Goal: Book appointment/travel/reservation

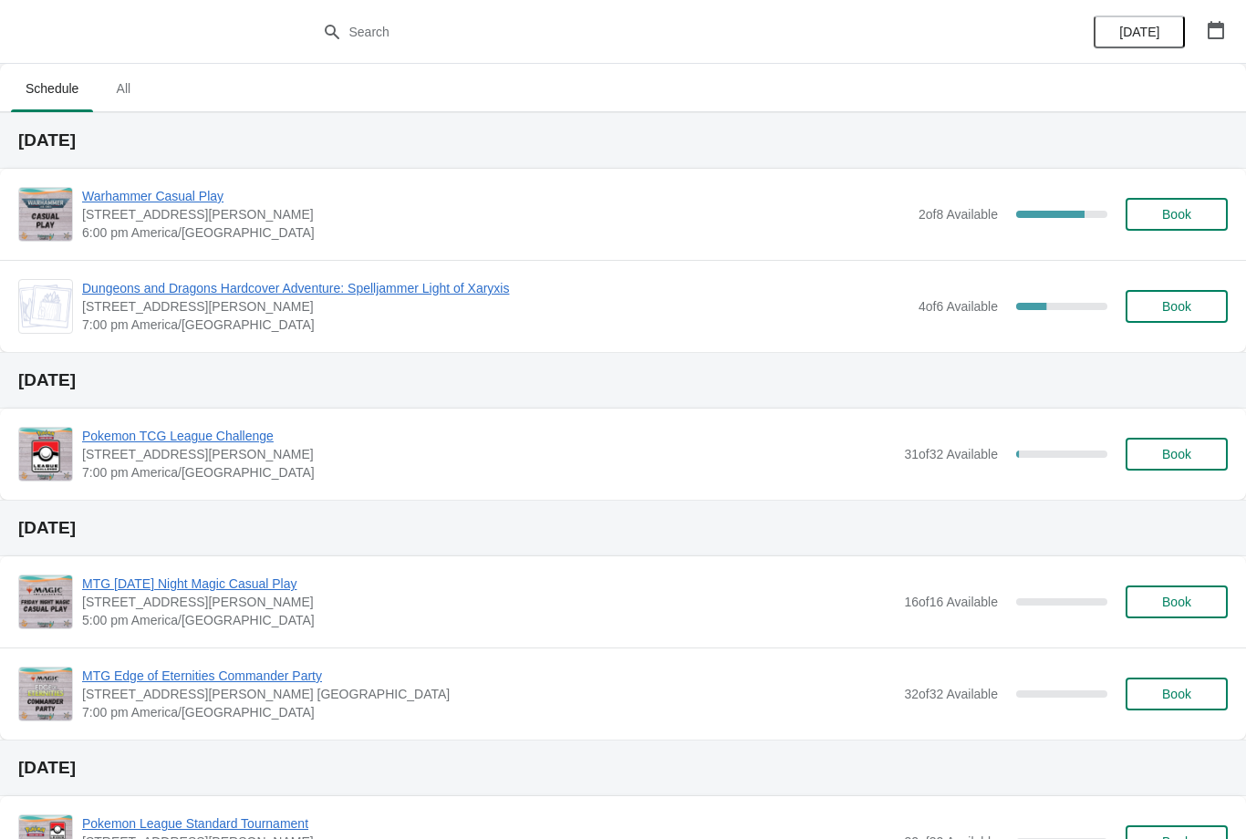
click at [1207, 34] on icon "button" at bounding box center [1215, 30] width 16 height 18
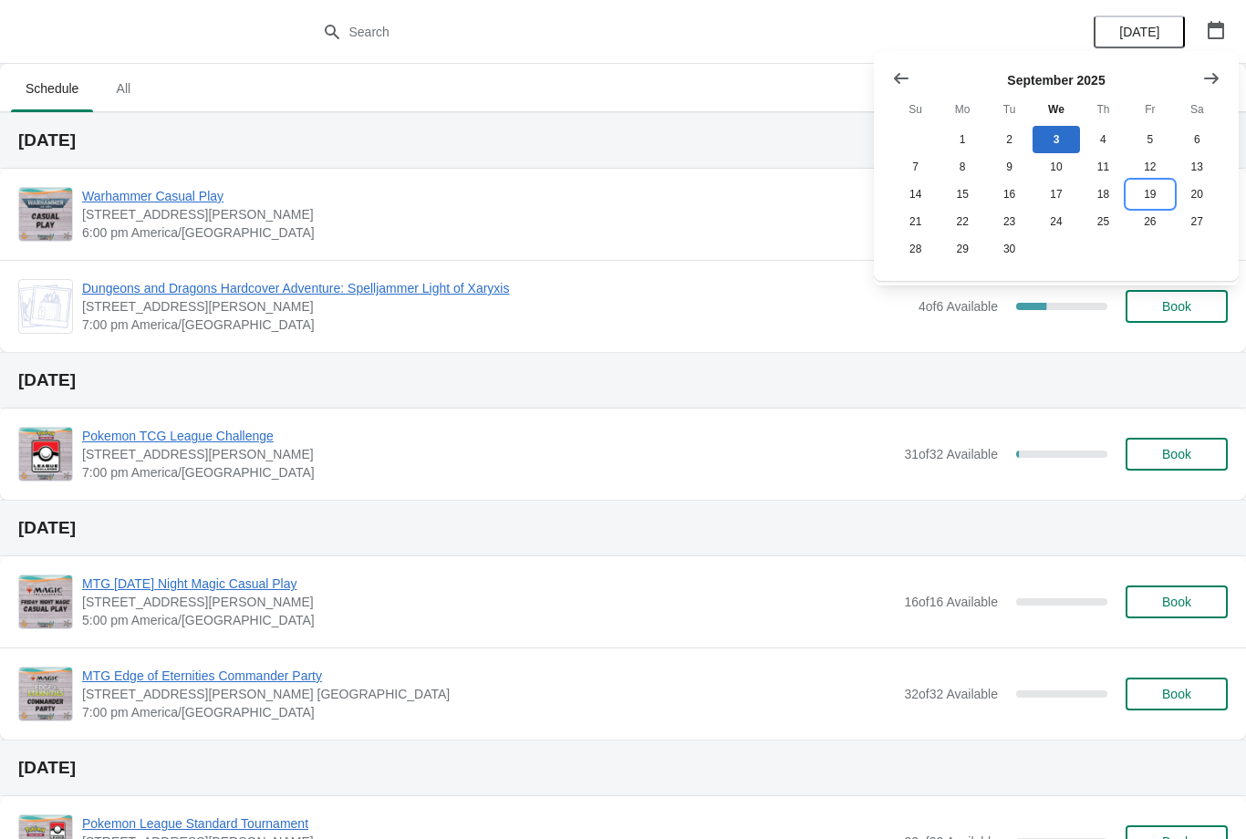
click at [1152, 191] on button "19" at bounding box center [1149, 194] width 47 height 27
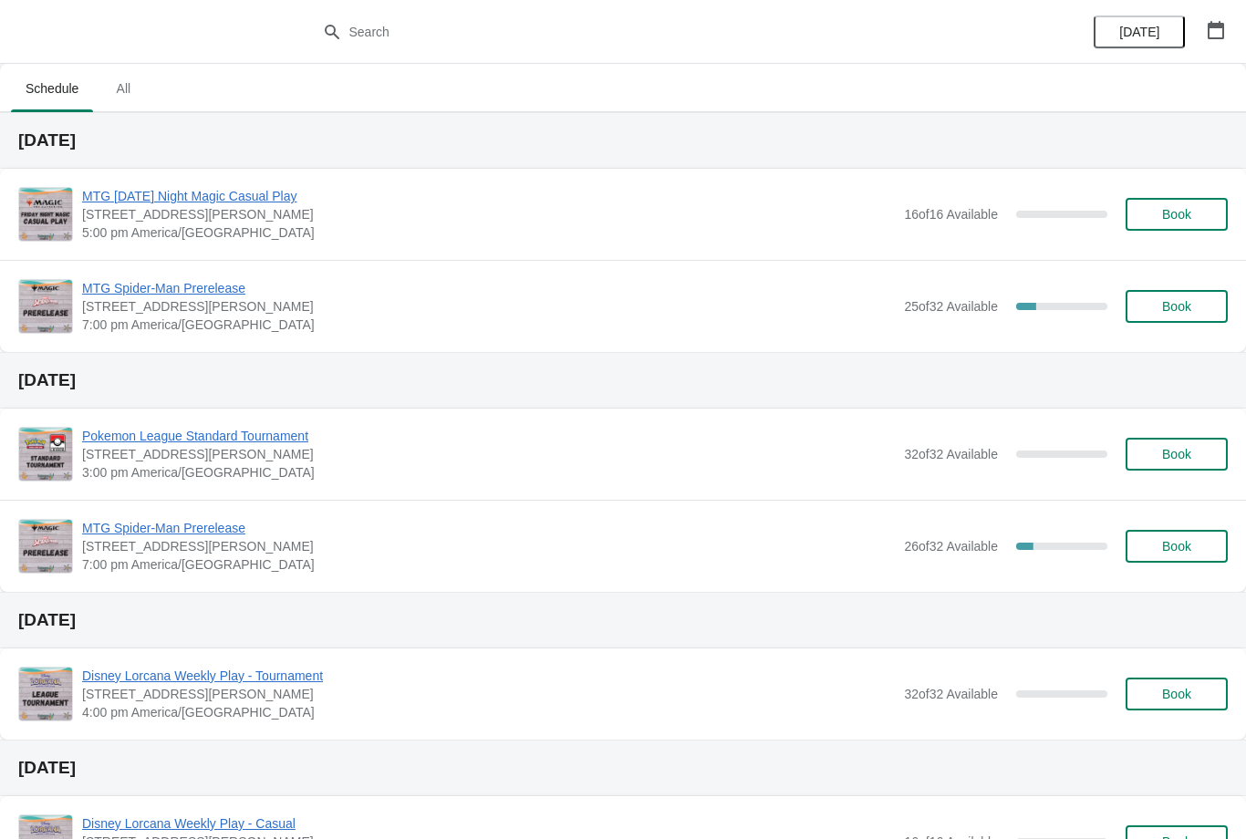
click at [1210, 34] on icon "button" at bounding box center [1215, 30] width 18 height 18
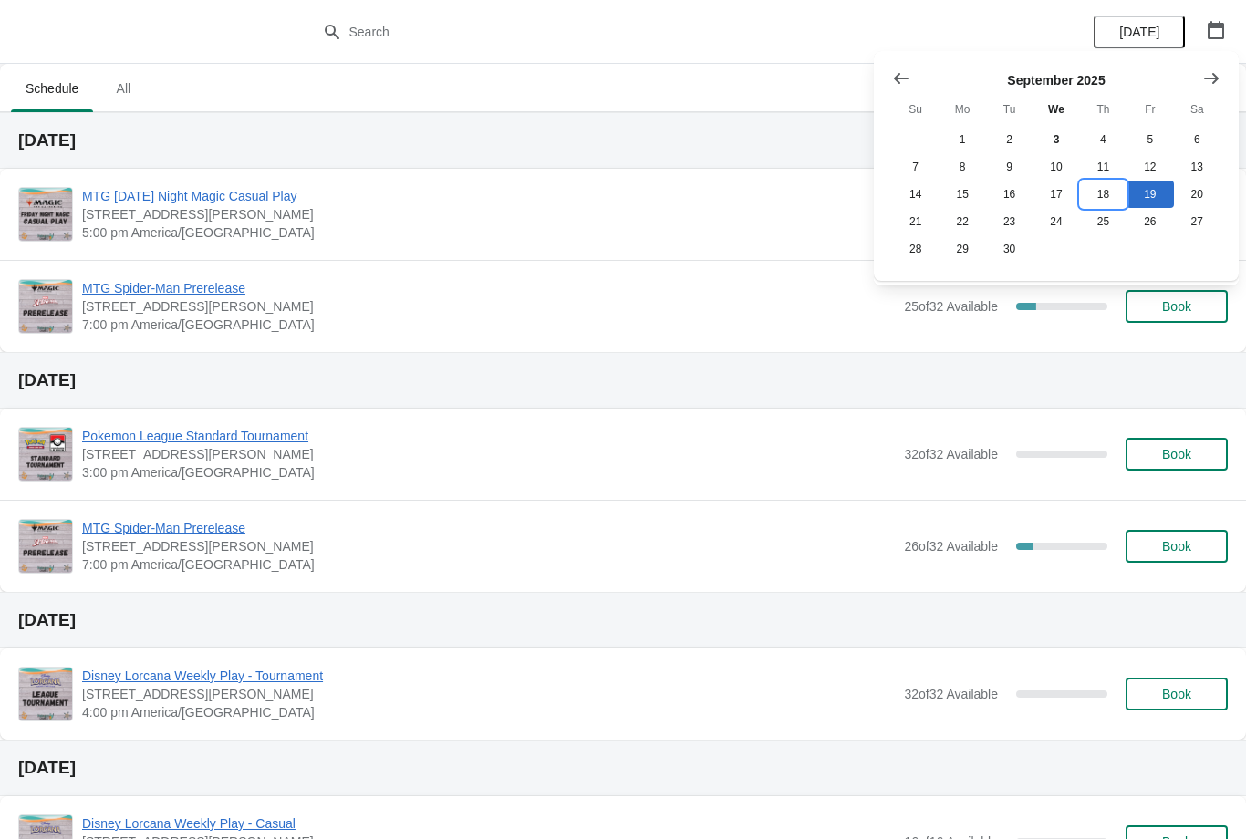
click at [1116, 182] on button "18" at bounding box center [1103, 194] width 47 height 27
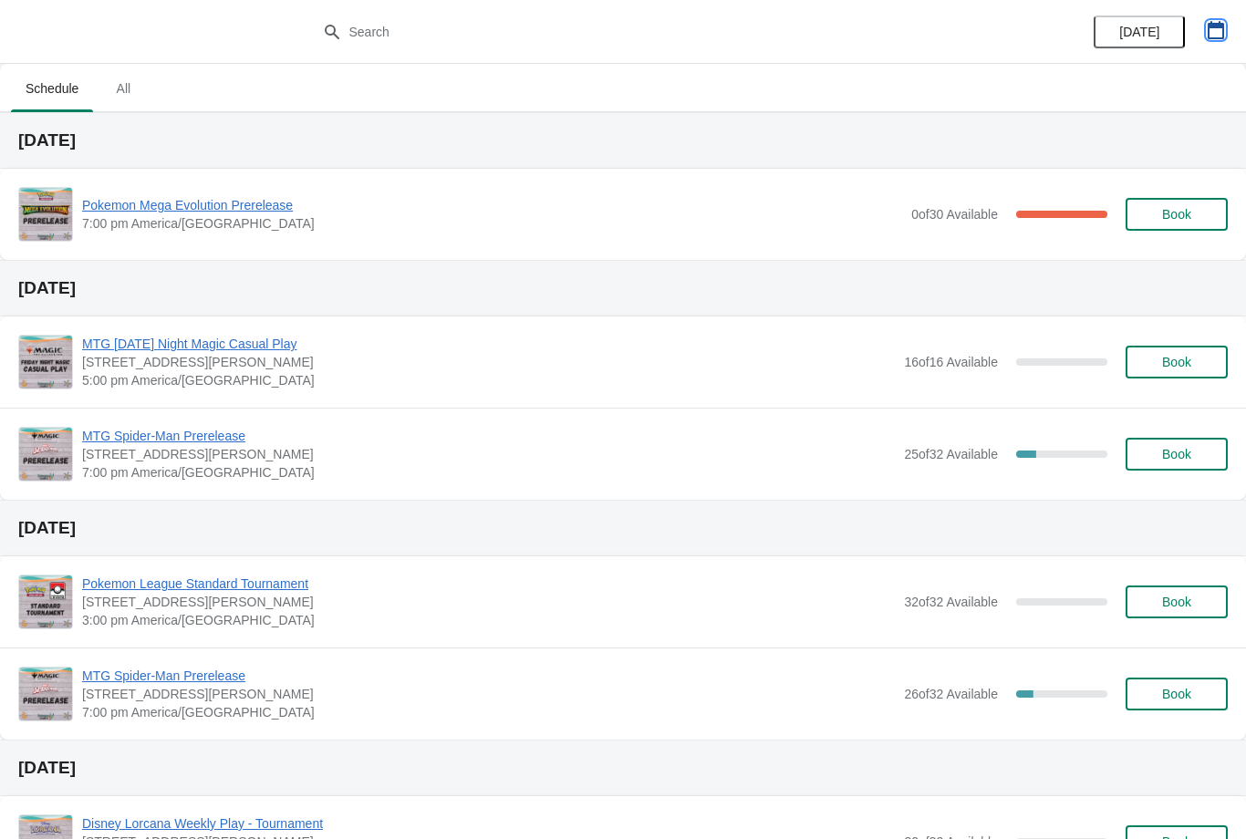
click at [1222, 34] on icon "button" at bounding box center [1215, 30] width 16 height 18
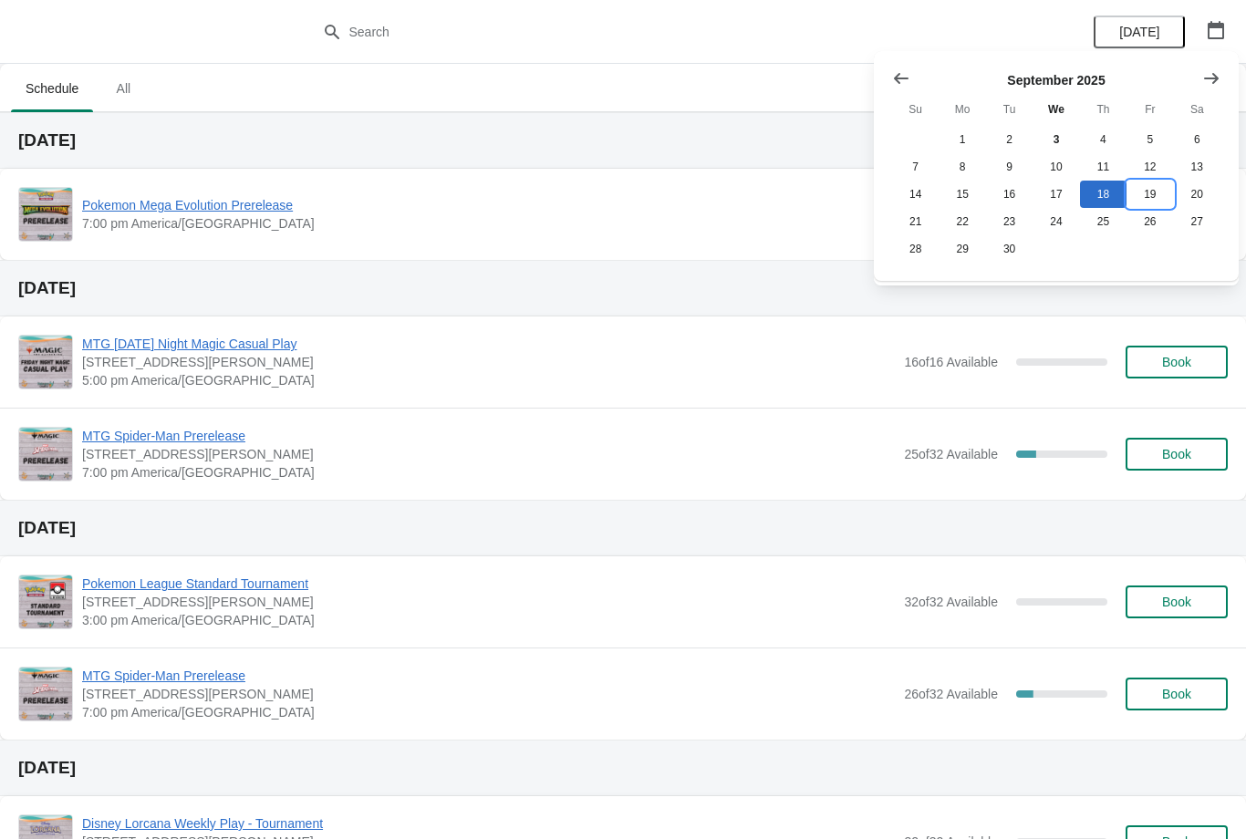
click at [1140, 198] on button "19" at bounding box center [1149, 194] width 47 height 27
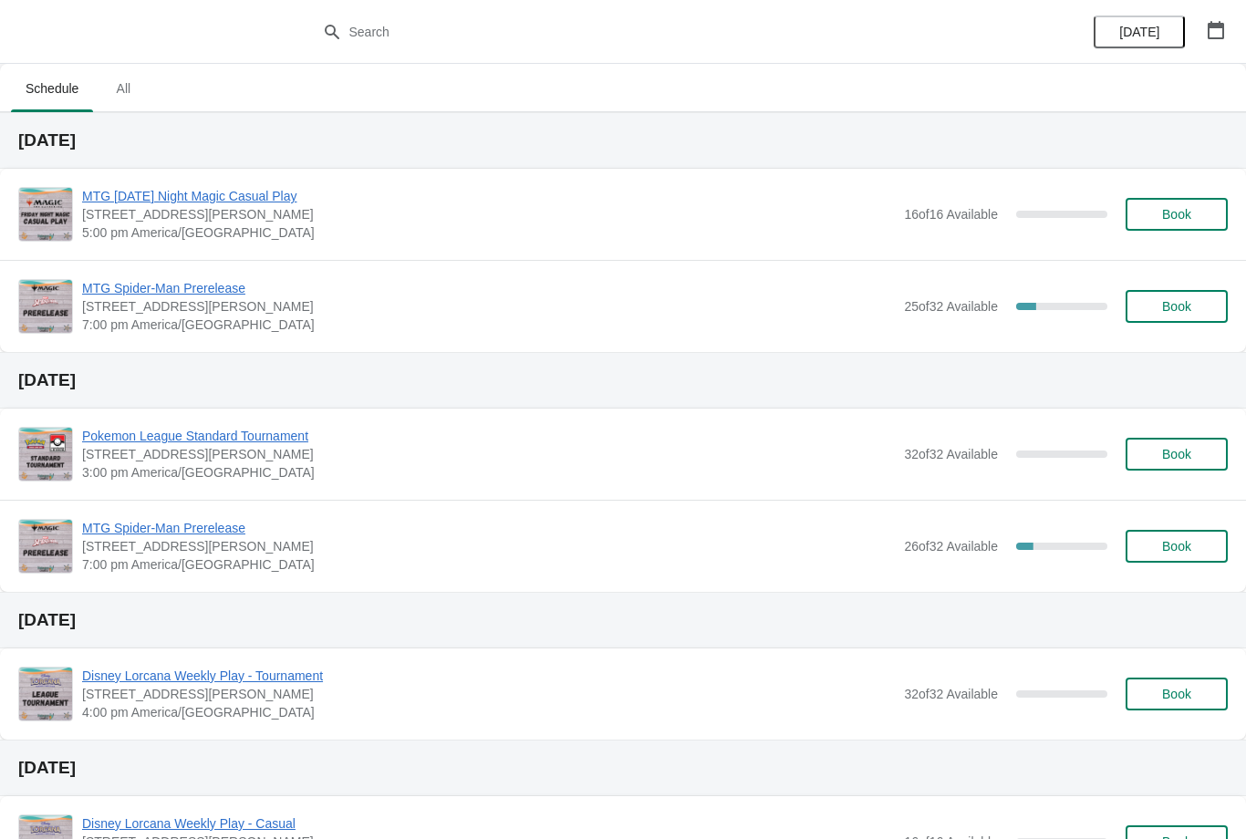
click at [1193, 212] on span "Book" at bounding box center [1176, 214] width 69 height 15
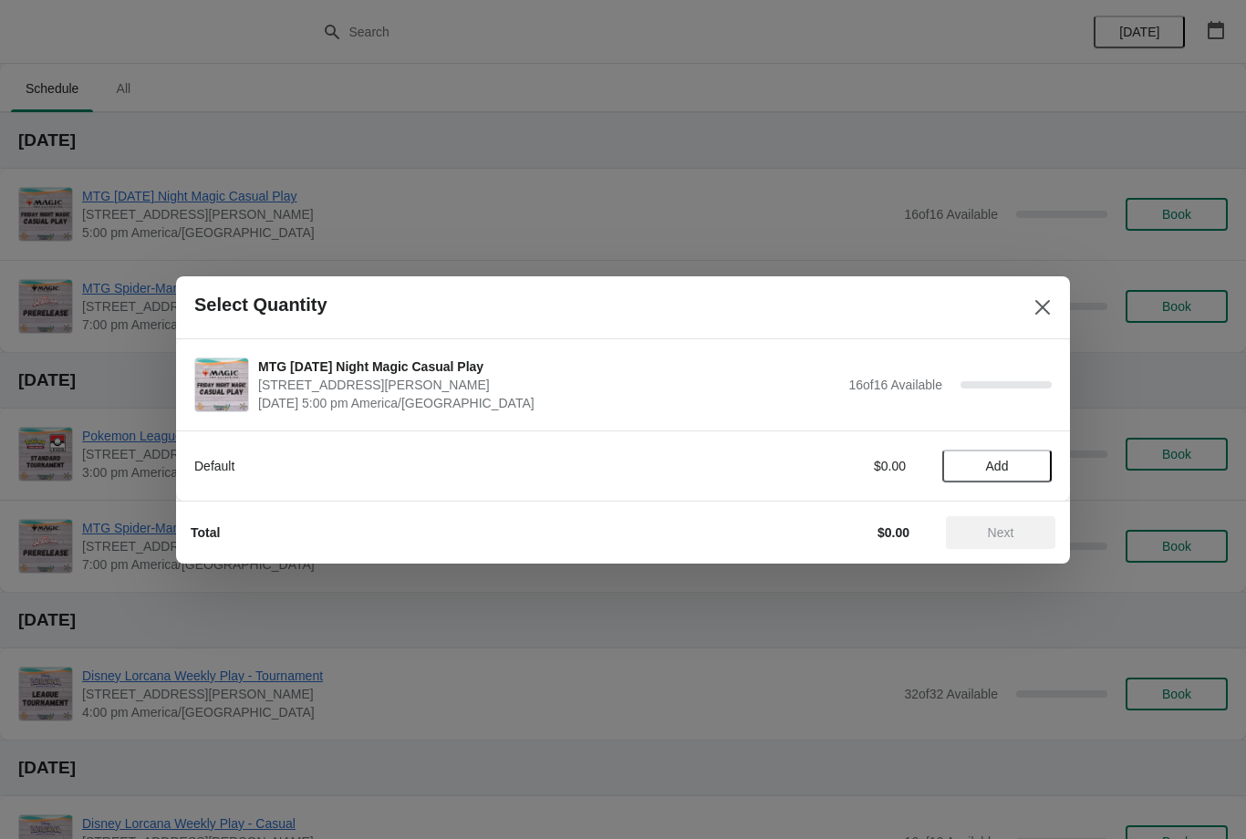
click at [1044, 295] on button "Close" at bounding box center [1042, 307] width 33 height 33
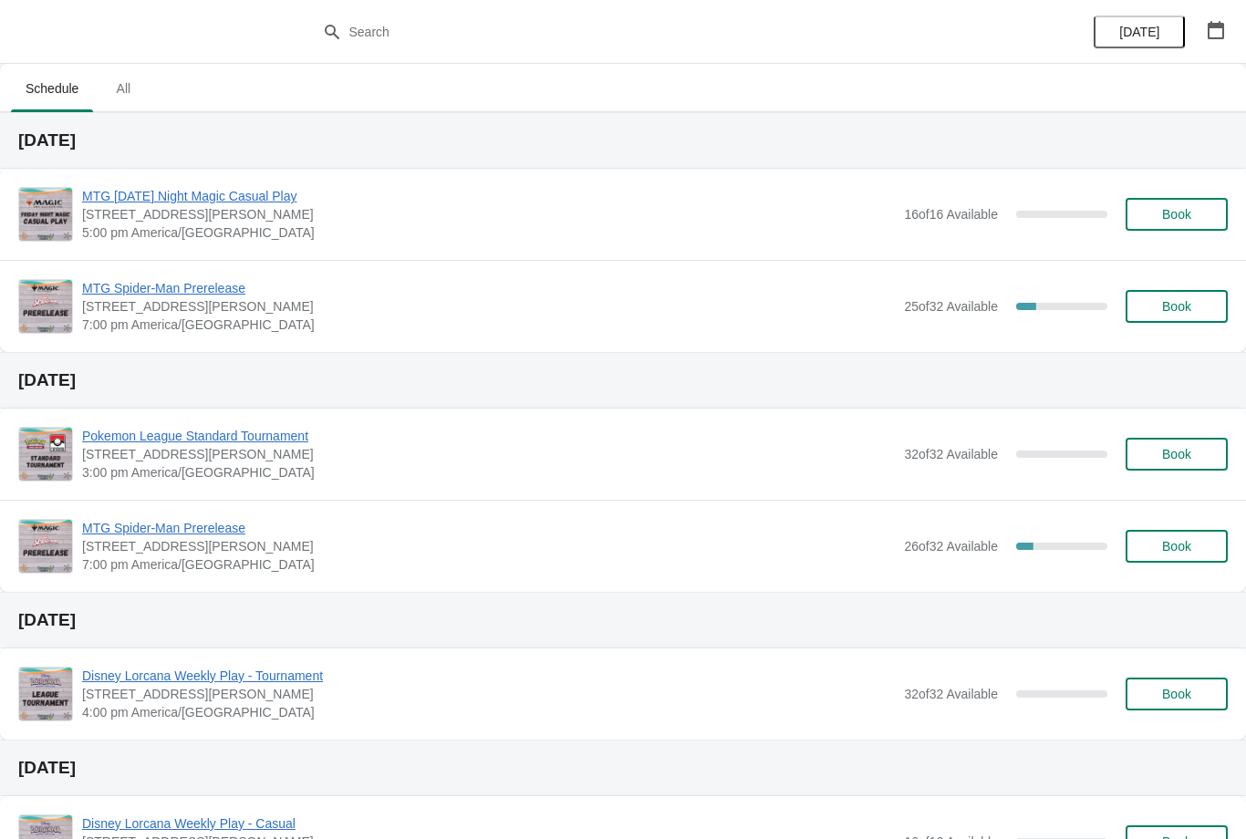
click at [1206, 290] on button "Book" at bounding box center [1176, 306] width 102 height 33
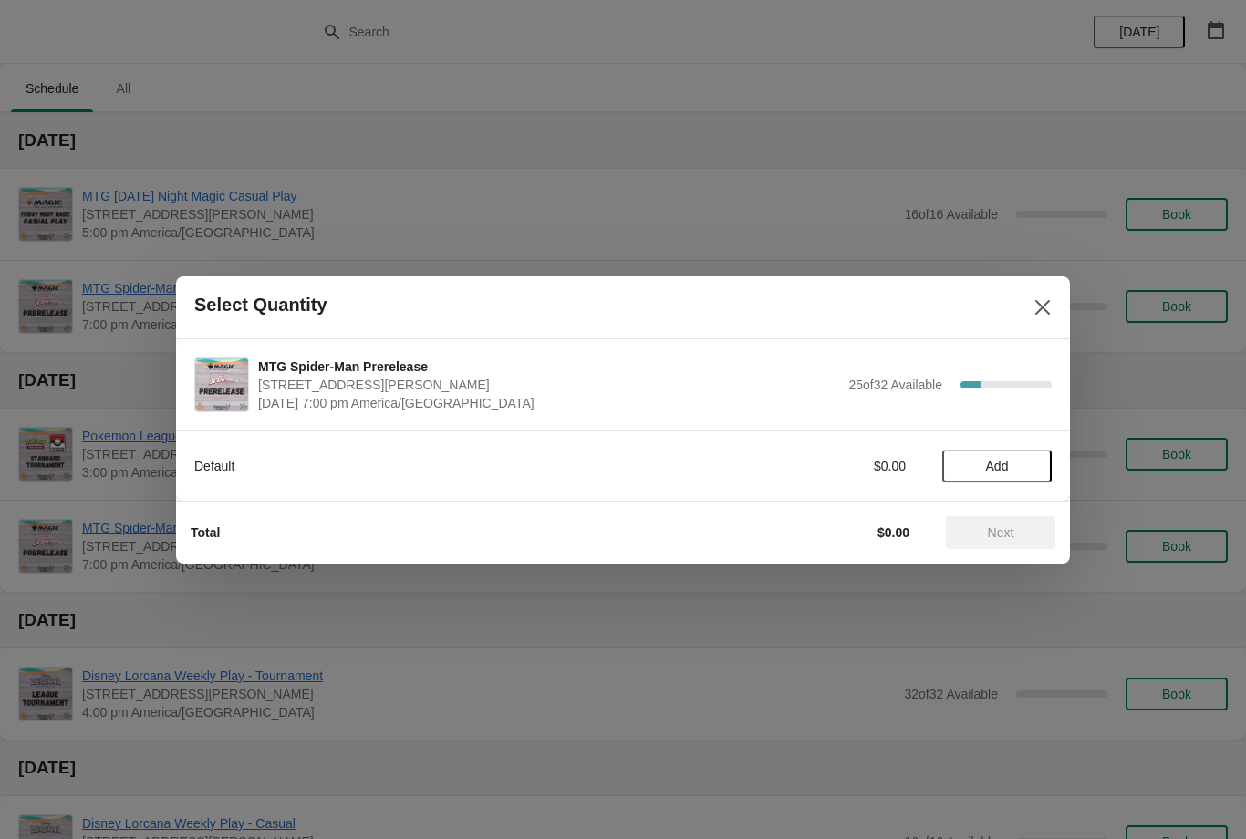
click at [1026, 459] on span "Add" at bounding box center [996, 466] width 77 height 15
click at [1023, 537] on span "Next" at bounding box center [1000, 532] width 80 height 15
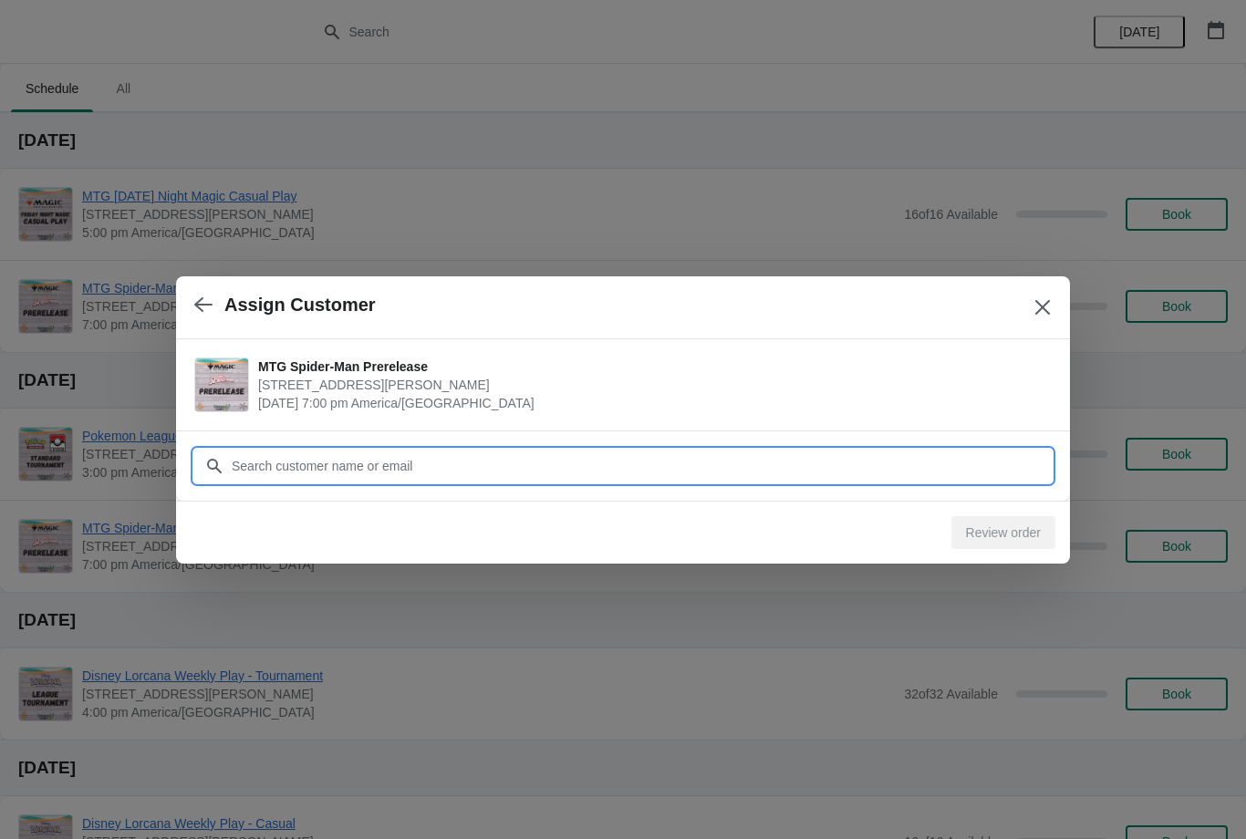
click at [980, 466] on input "Customer" at bounding box center [641, 466] width 821 height 33
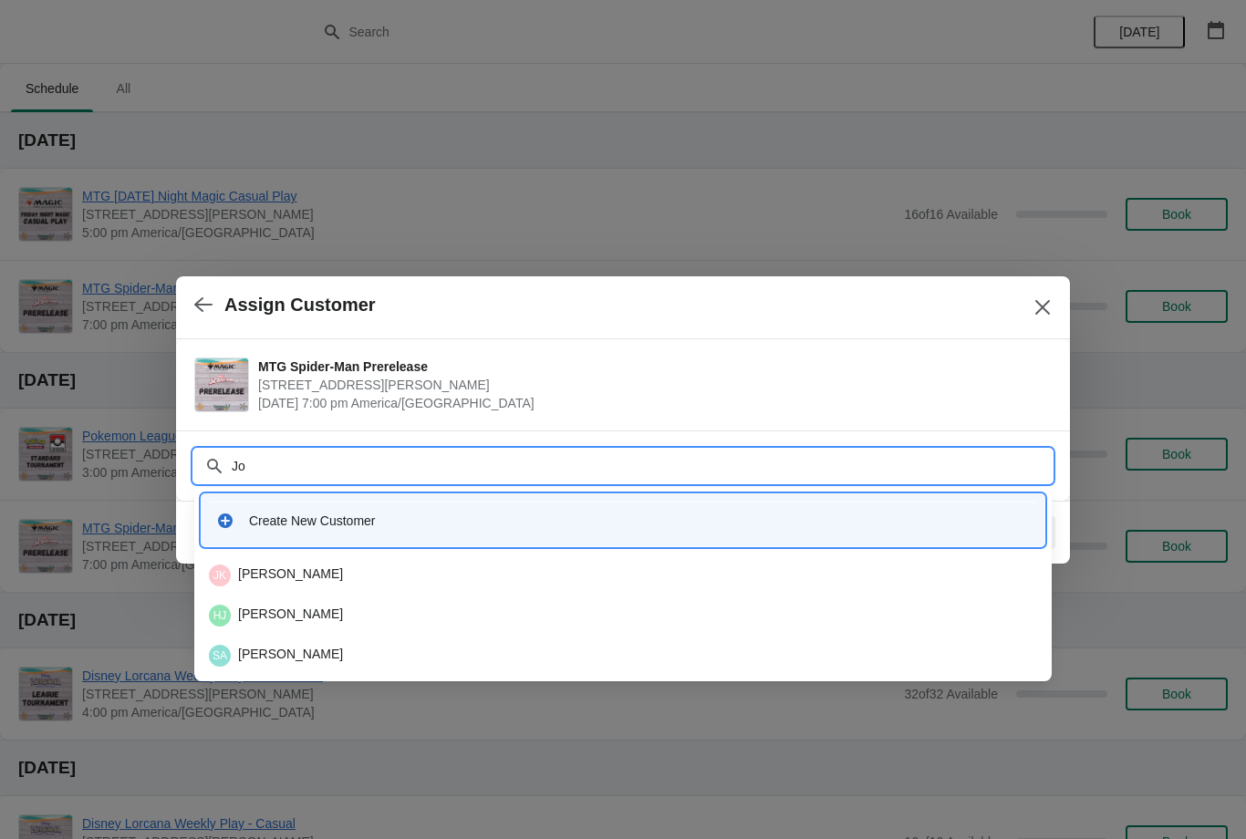
type input "J"
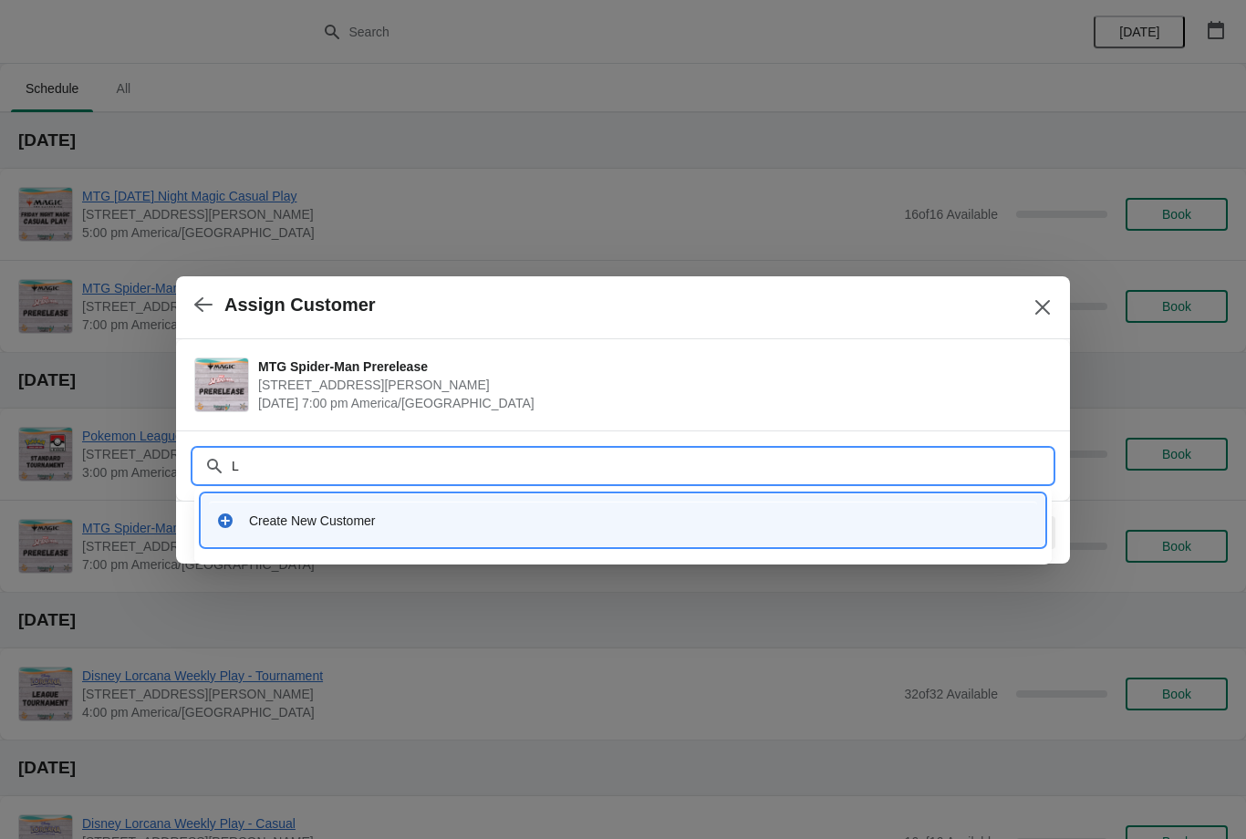
type input "La"
